Goal: Find specific page/section: Find specific page/section

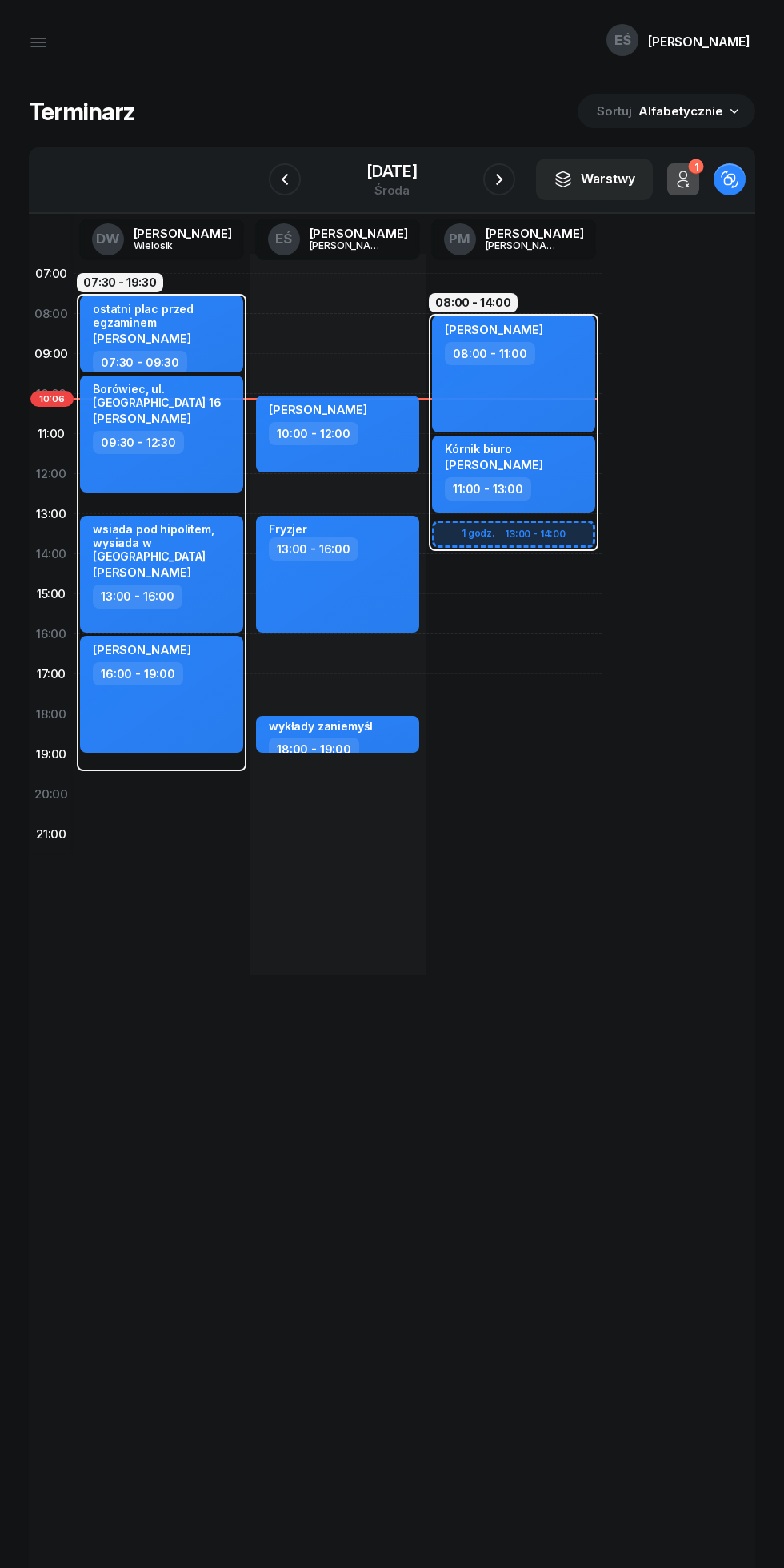
click at [37, 43] on icon "button" at bounding box center [37, 43] width 14 height 0
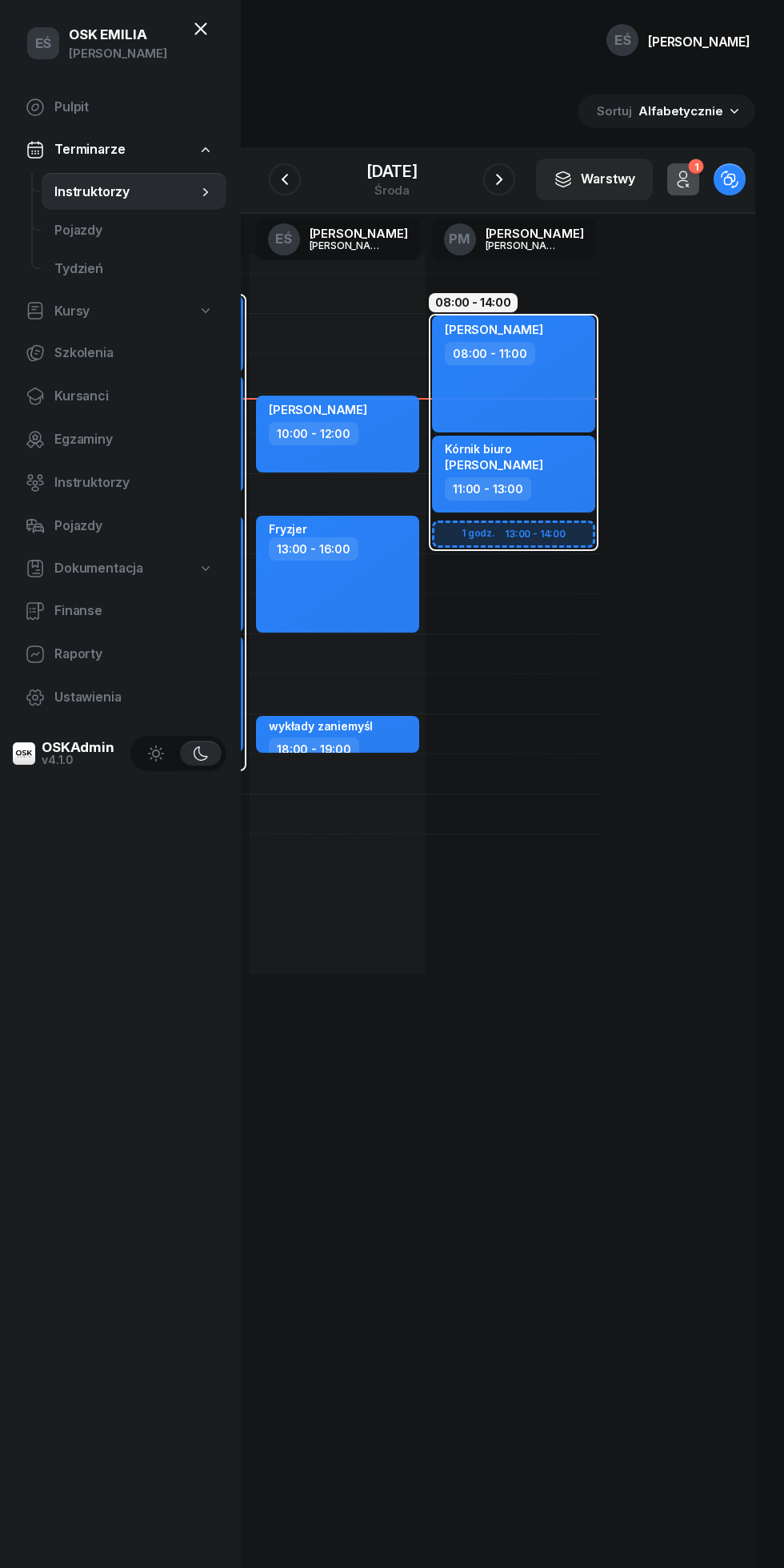
click at [82, 401] on span "Kursanci" at bounding box center [133, 396] width 159 height 21
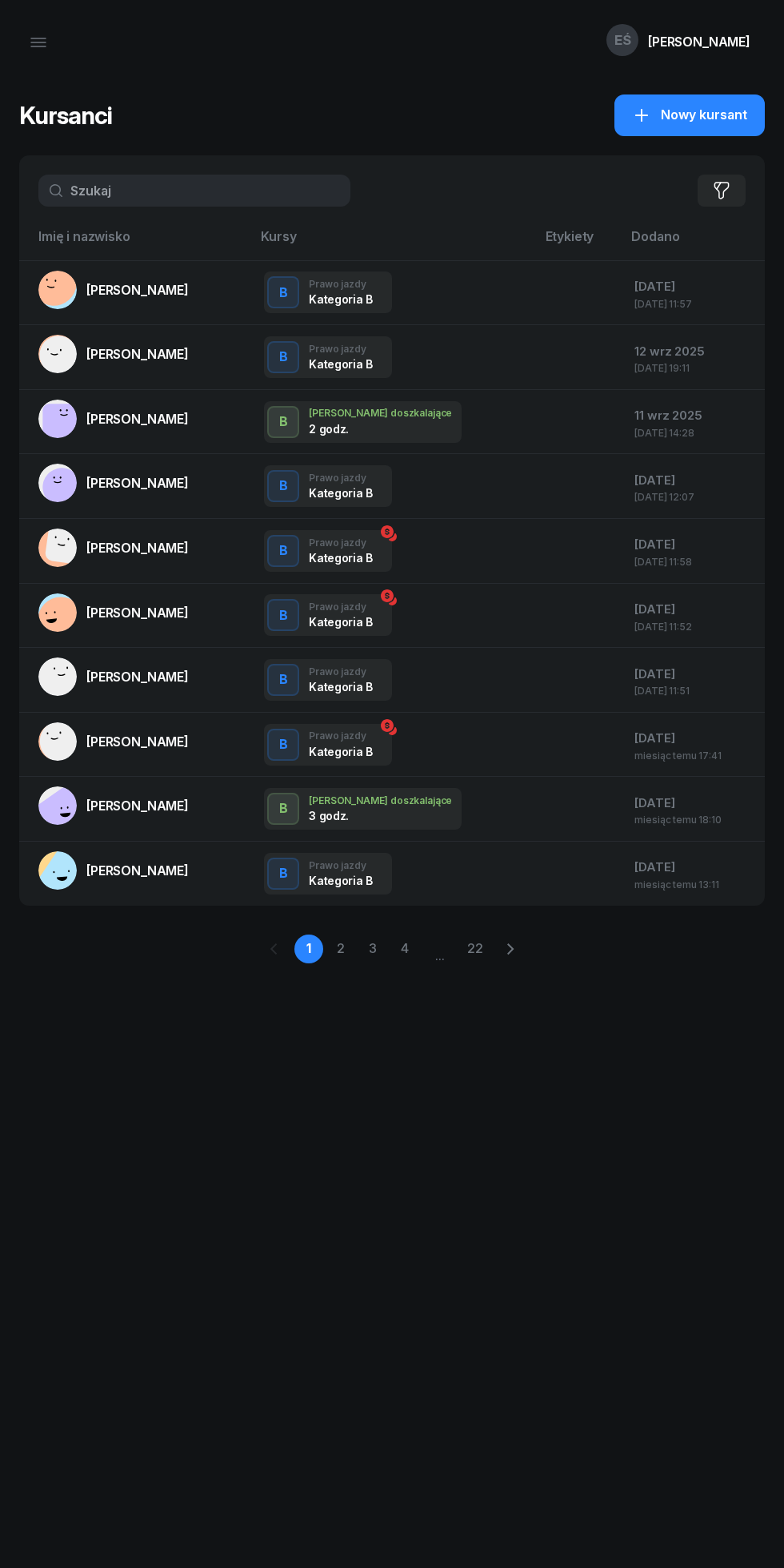
click at [127, 188] on input "text" at bounding box center [194, 190] width 312 height 32
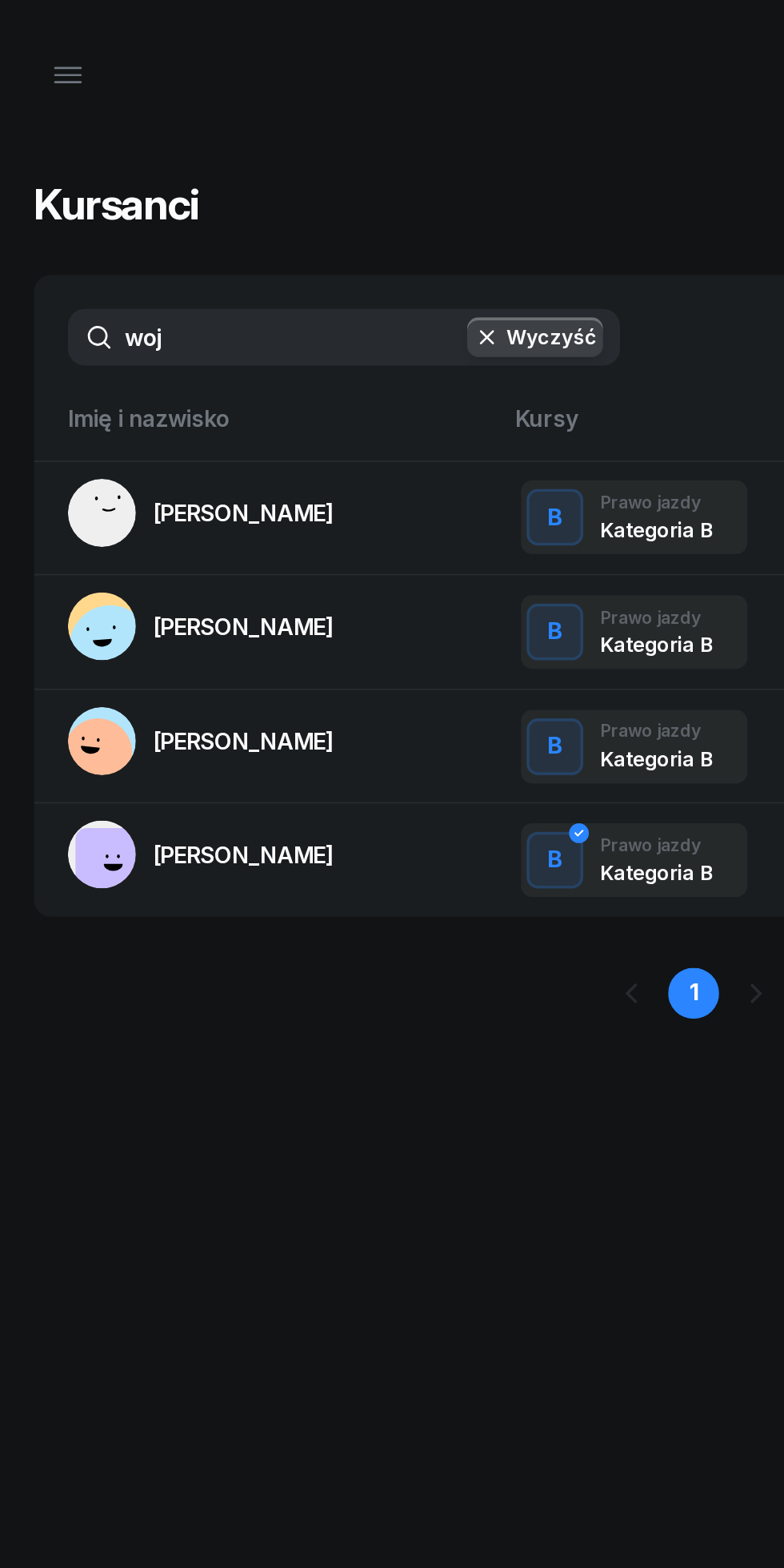
type input "woj"
click at [115, 290] on span "[PERSON_NAME]" at bounding box center [137, 289] width 102 height 16
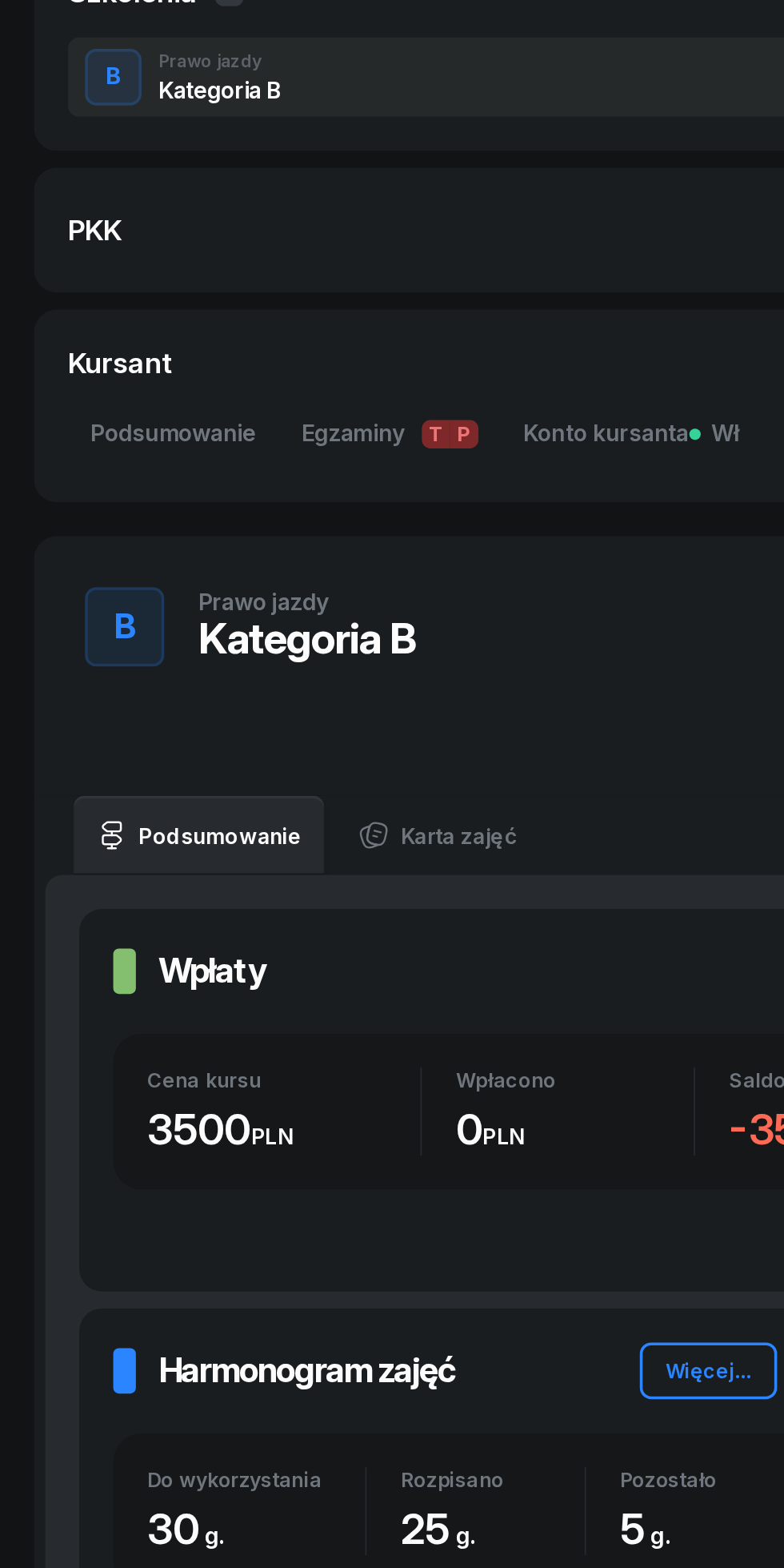
click at [340, 540] on span "Konto kursanta Wł" at bounding box center [357, 544] width 122 height 21
